Goal: Task Accomplishment & Management: Manage account settings

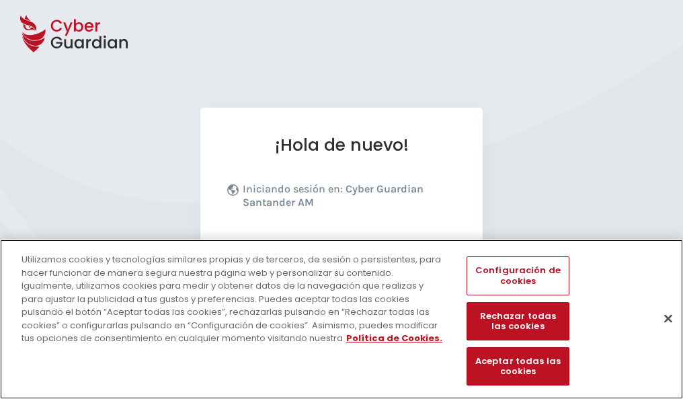
scroll to position [165, 0]
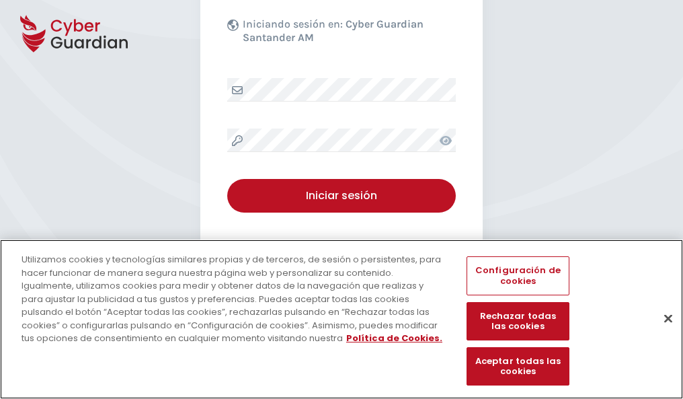
click at [662, 332] on button "Cerrar" at bounding box center [669, 318] width 30 height 30
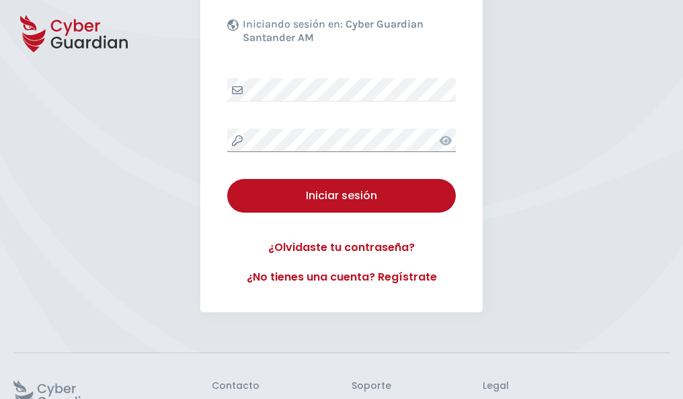
scroll to position [262, 0]
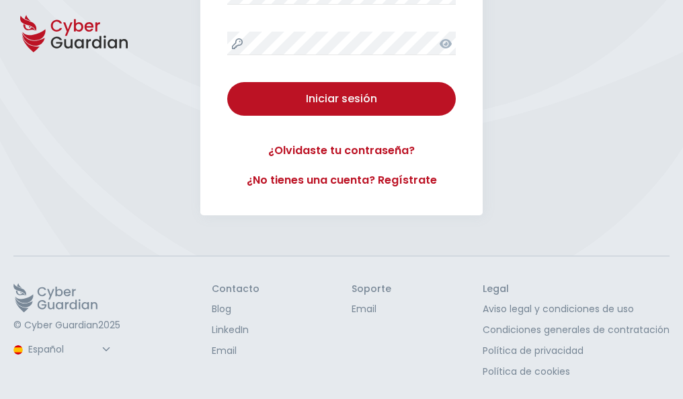
click at [227, 82] on button "Iniciar sesión" at bounding box center [341, 99] width 229 height 34
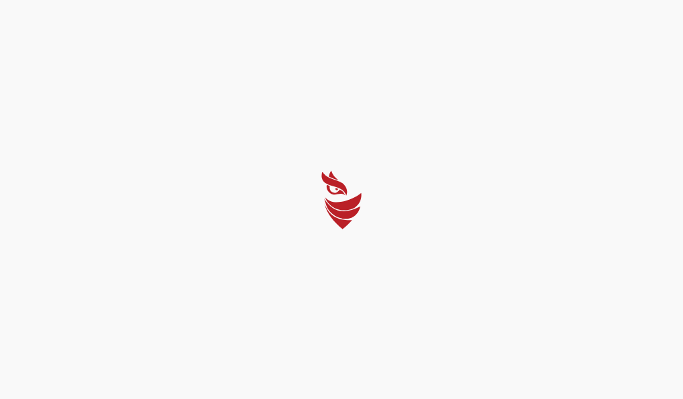
scroll to position [0, 0]
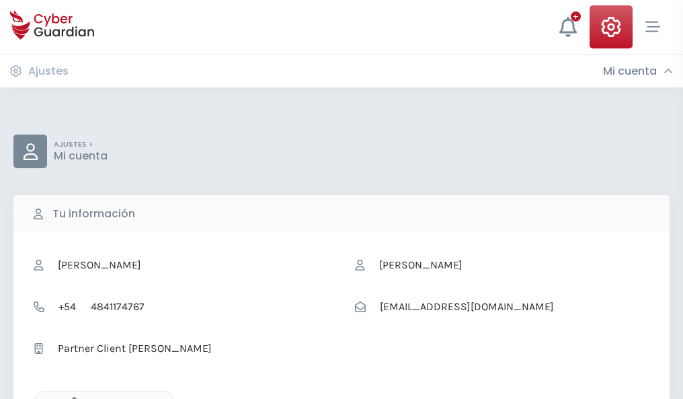
click at [71, 397] on icon "button" at bounding box center [70, 402] width 11 height 11
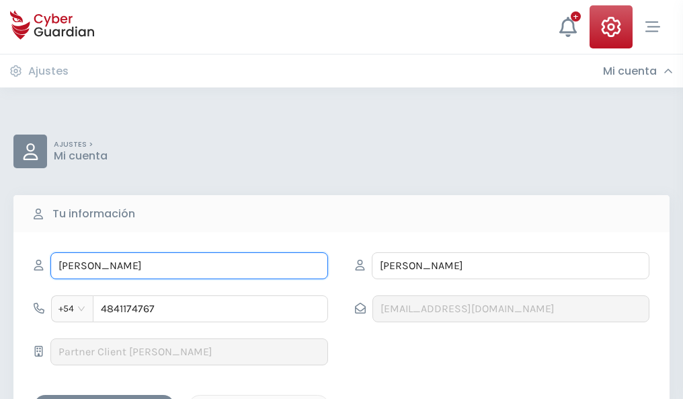
click at [189, 266] on input "[PERSON_NAME]" at bounding box center [189, 265] width 278 height 27
type input "E"
type input "María Teresa"
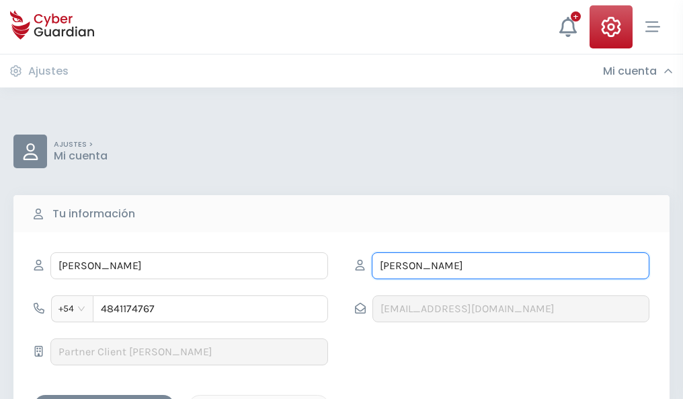
click at [510, 266] on input "AZCONA" at bounding box center [511, 265] width 278 height 27
type input "A"
type input "Calatayud"
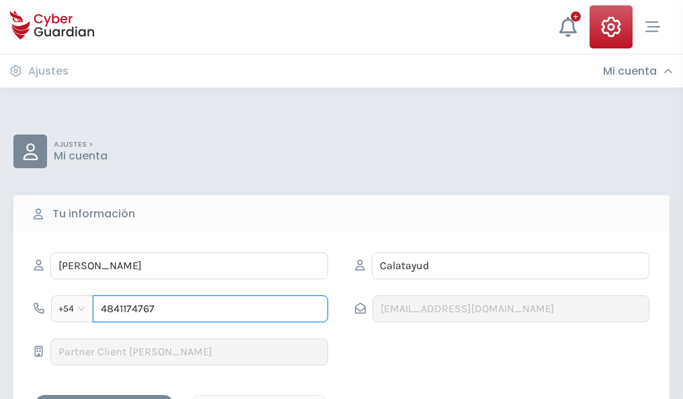
click at [210, 309] on input "4841174767" at bounding box center [210, 308] width 235 height 27
type input "4"
type input "4803122357"
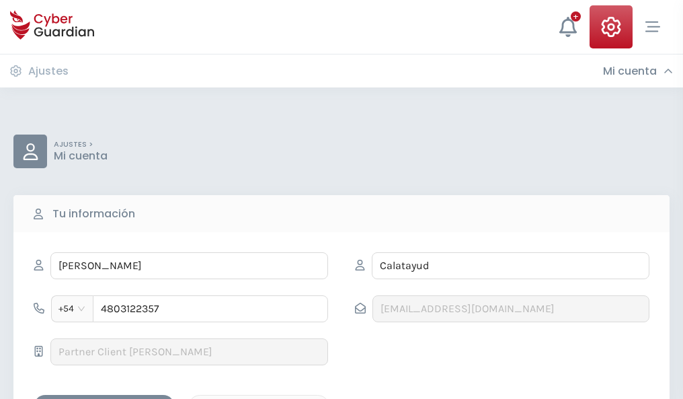
click at [104, 398] on div "Guardar cambios" at bounding box center [104, 406] width 121 height 17
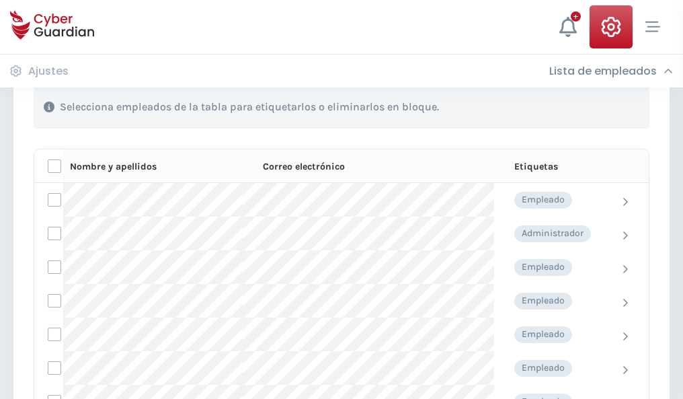
scroll to position [576, 0]
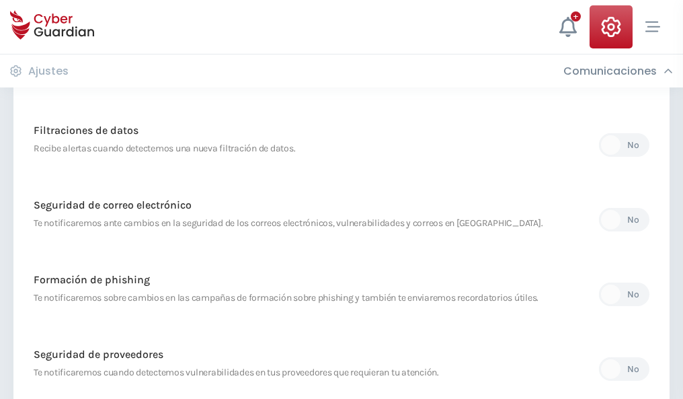
scroll to position [708, 0]
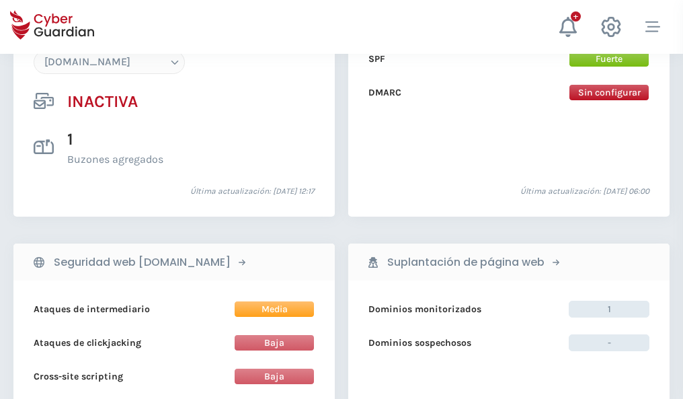
scroll to position [1265, 0]
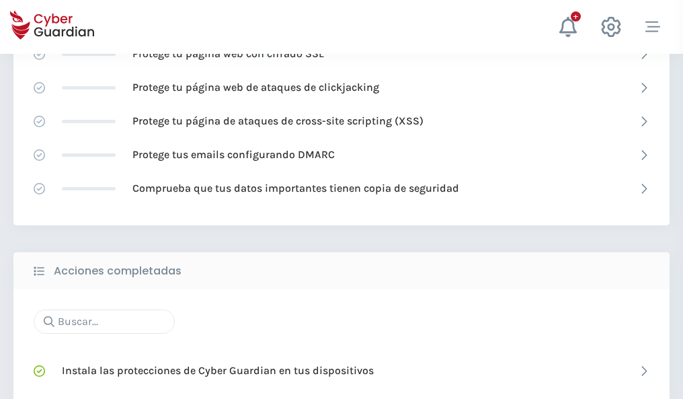
scroll to position [896, 0]
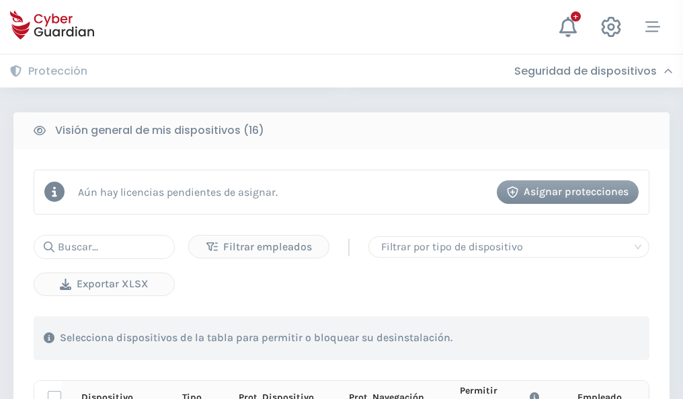
scroll to position [1188, 0]
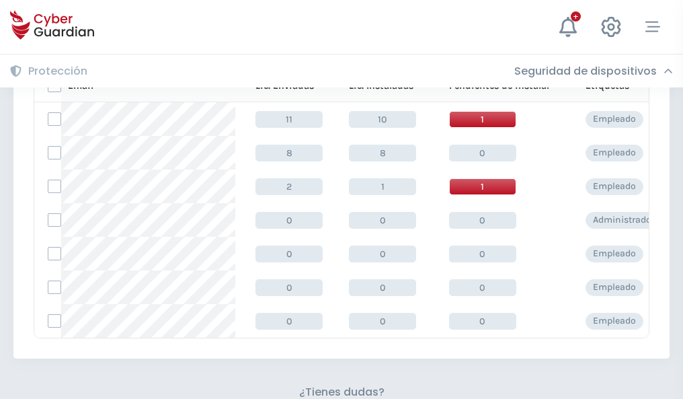
scroll to position [590, 0]
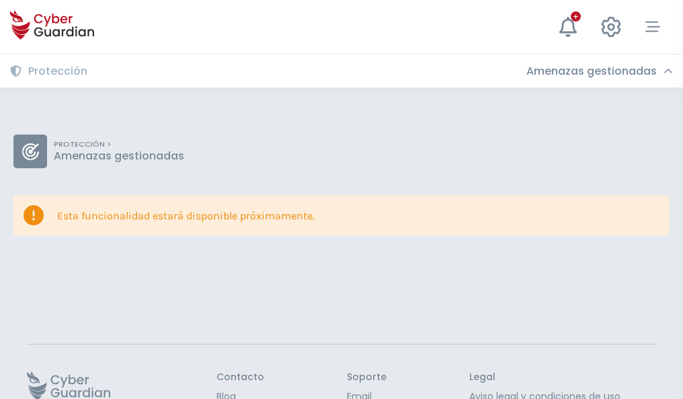
scroll to position [87, 0]
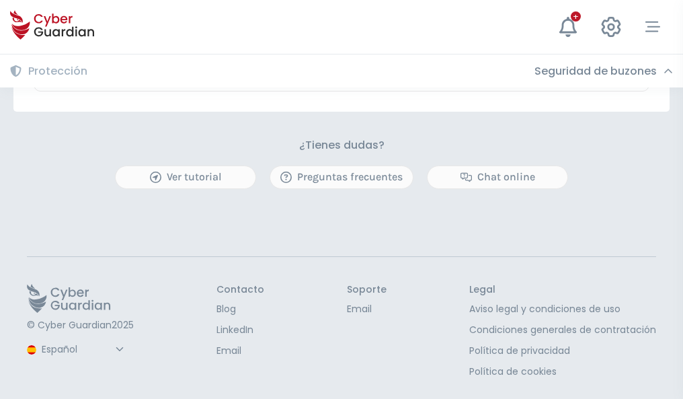
scroll to position [790, 0]
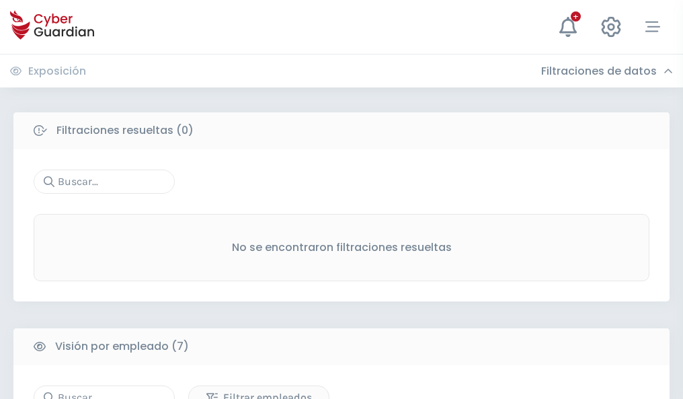
scroll to position [1112, 0]
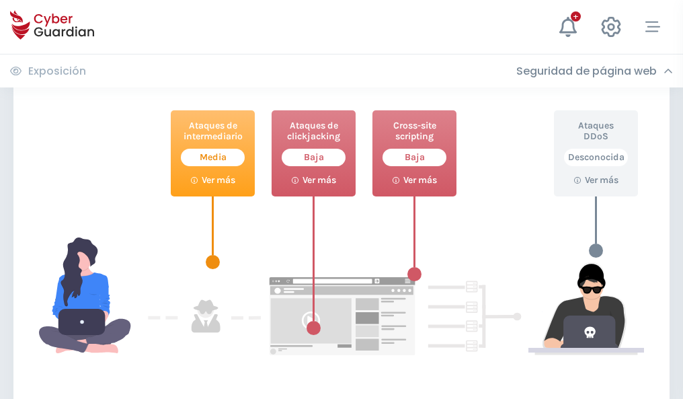
scroll to position [732, 0]
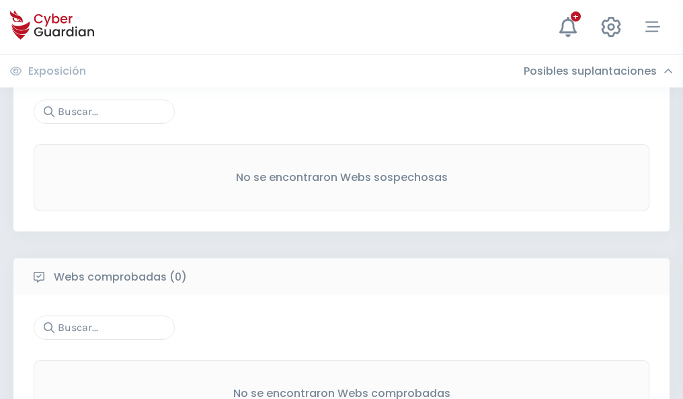
scroll to position [703, 0]
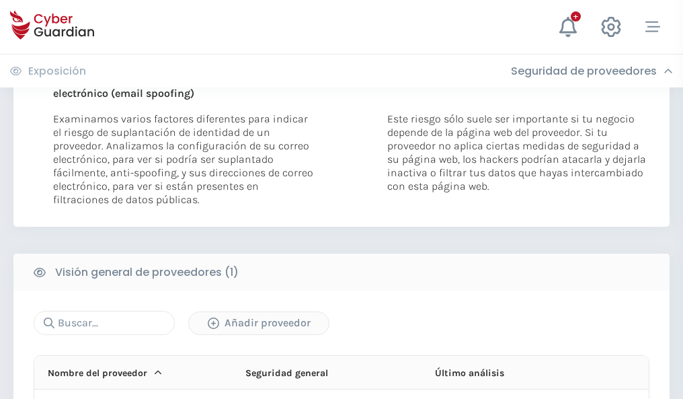
scroll to position [699, 0]
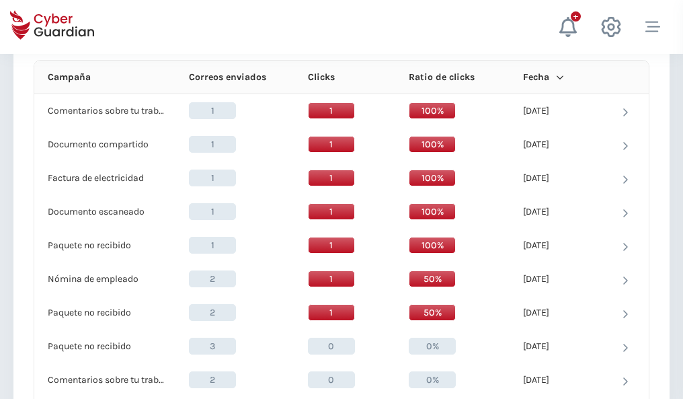
scroll to position [1206, 0]
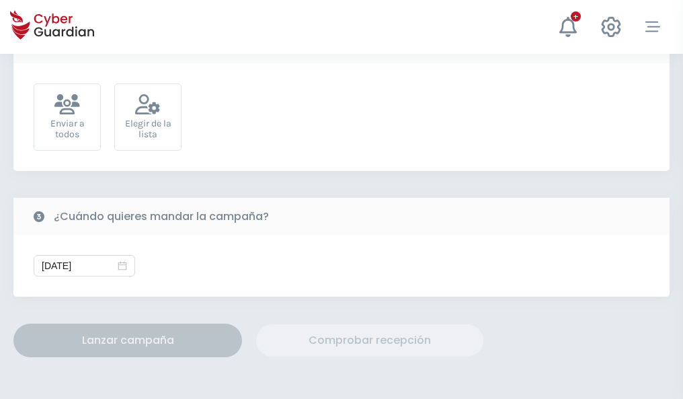
scroll to position [492, 0]
